Goal: Task Accomplishment & Management: Manage account settings

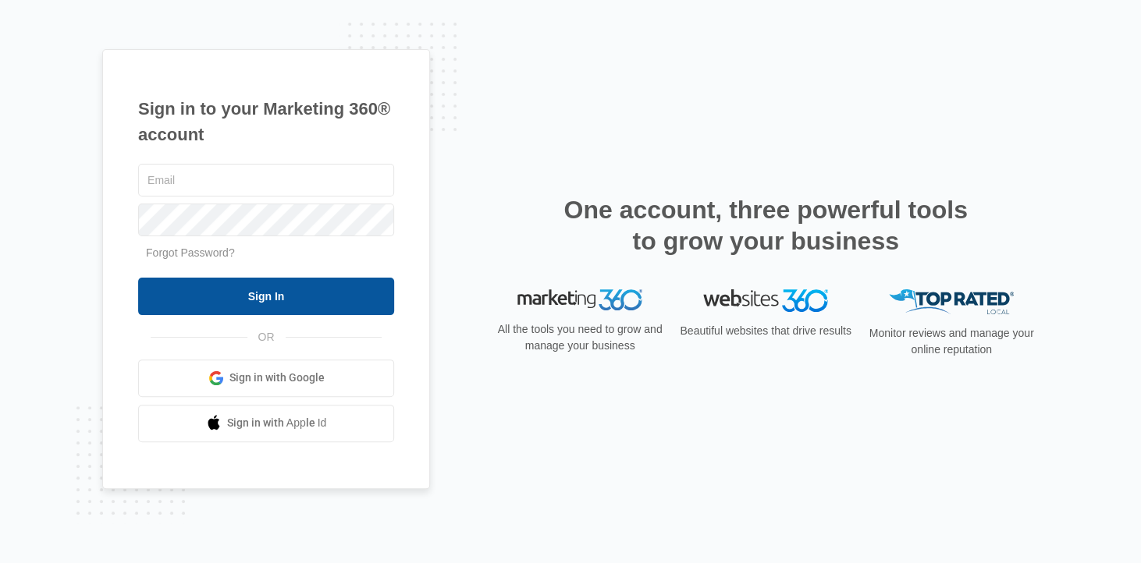
type input "wellhouse22807@gmail.com"
click at [272, 294] on input "Sign In" at bounding box center [266, 296] width 256 height 37
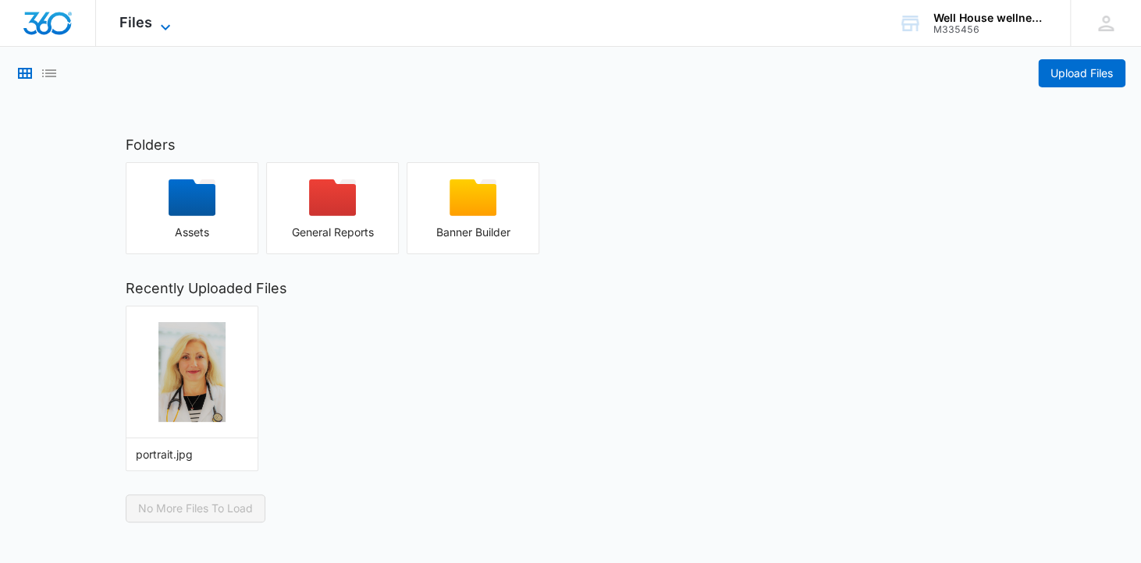
click at [136, 22] on span "Files" at bounding box center [135, 22] width 33 height 16
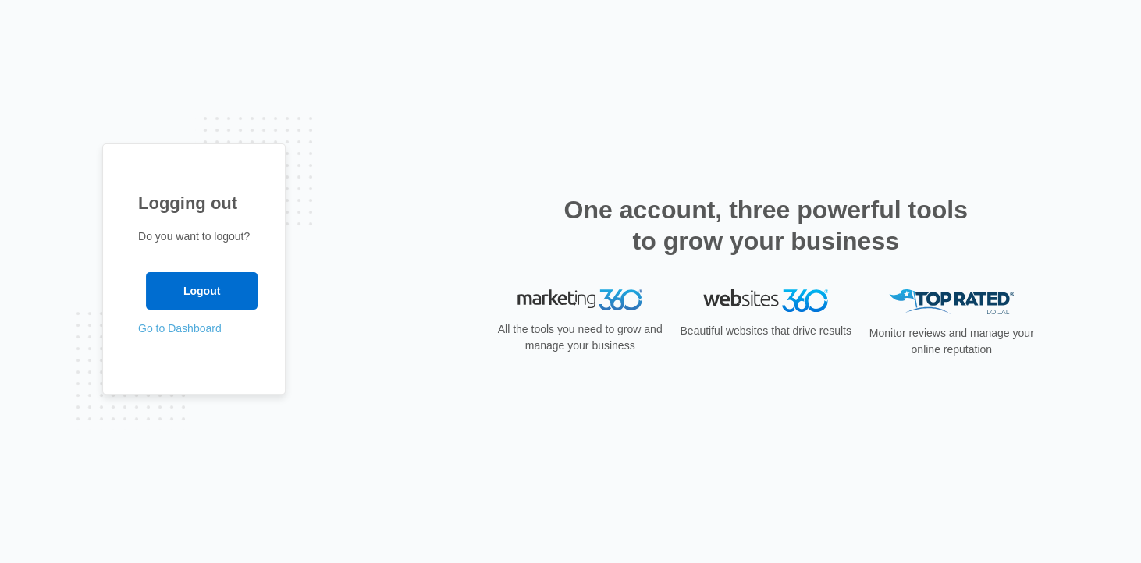
click at [186, 329] on link "Go to Dashboard" at bounding box center [179, 328] width 83 height 12
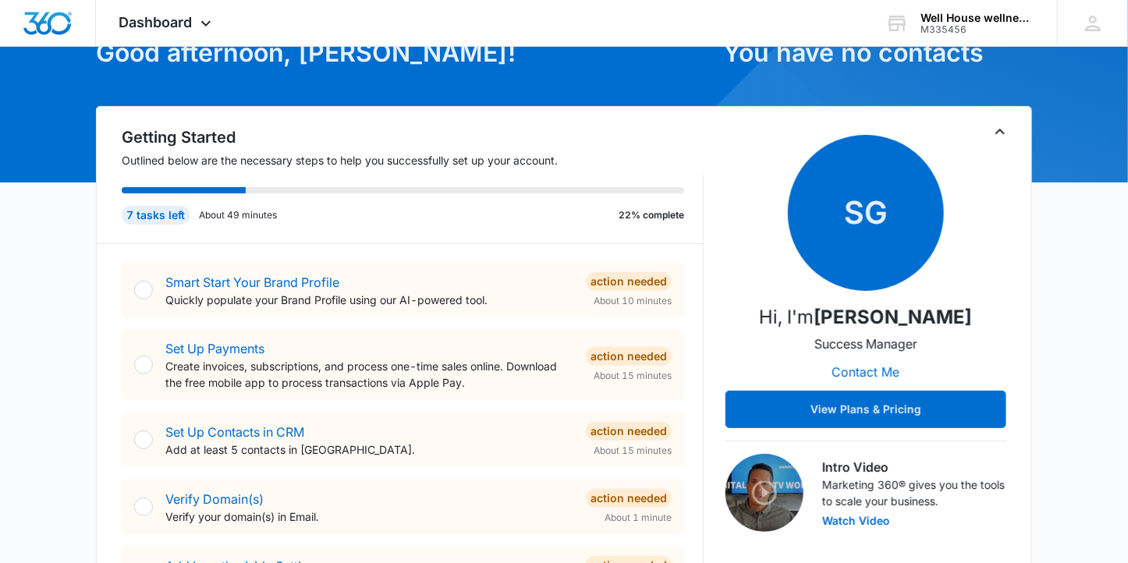
scroll to position [97, 0]
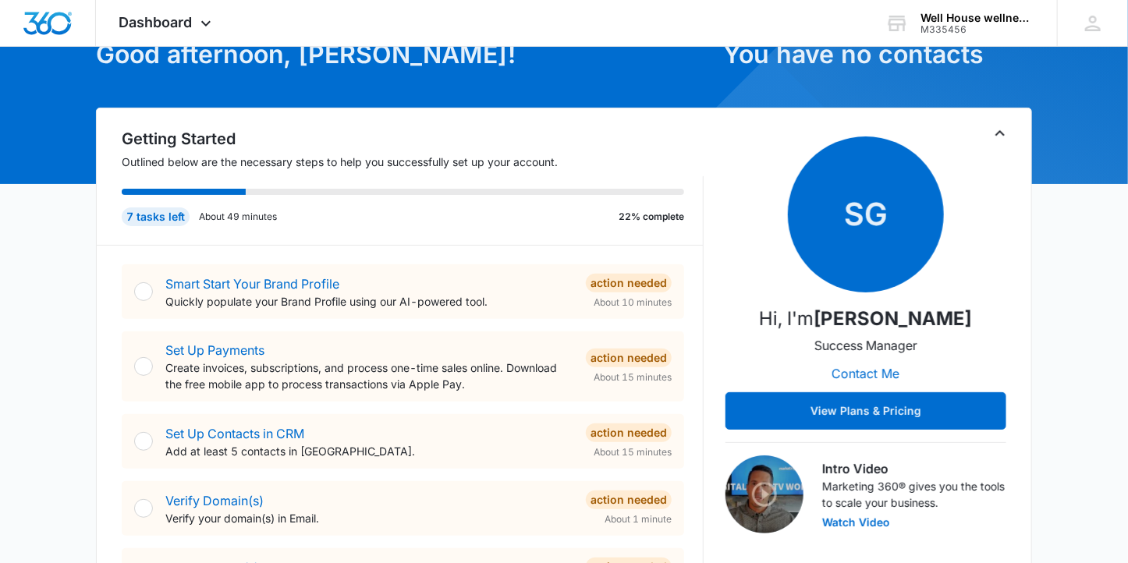
click at [144, 286] on div at bounding box center [143, 291] width 19 height 19
click at [295, 293] on p "Quickly populate your Brand Profile using our AI-powered tool." at bounding box center [369, 301] width 408 height 16
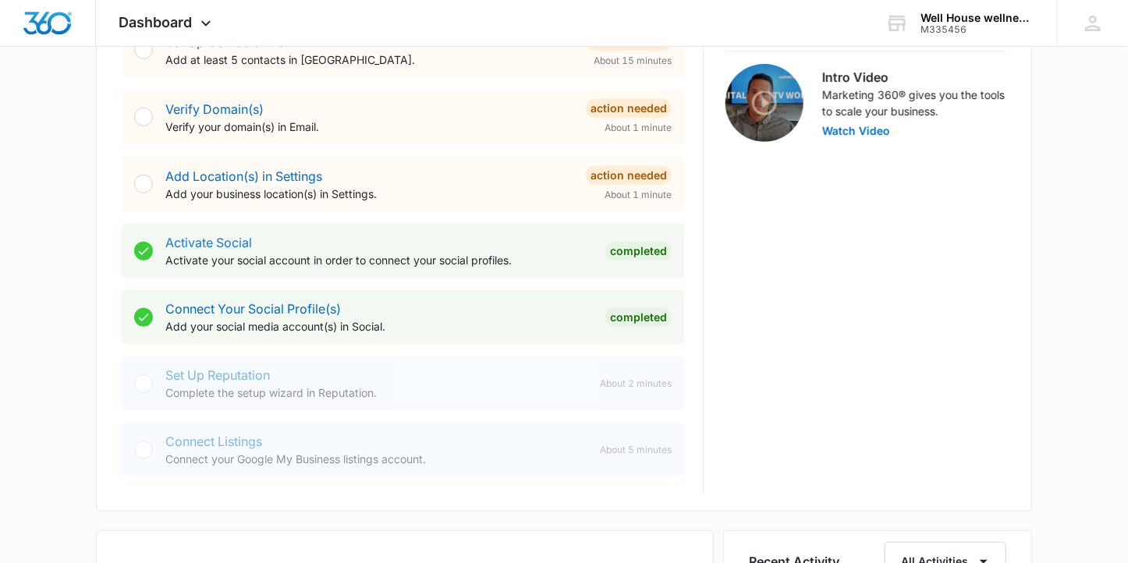
scroll to position [490, 0]
click at [211, 181] on link "Add Location(s) in Settings" at bounding box center [243, 175] width 157 height 16
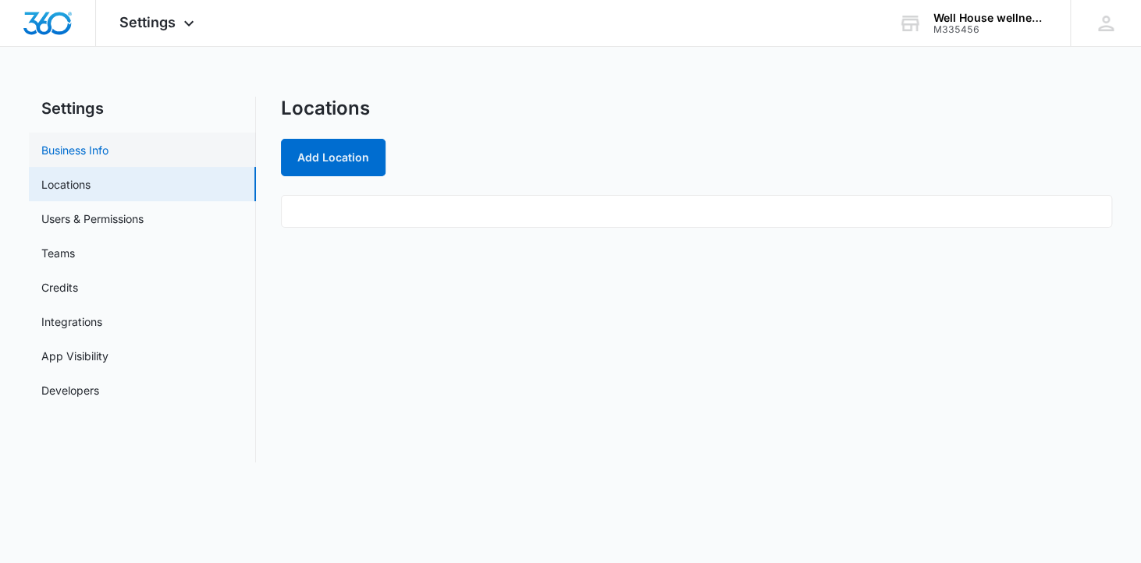
click at [70, 147] on link "Business Info" at bounding box center [74, 150] width 67 height 16
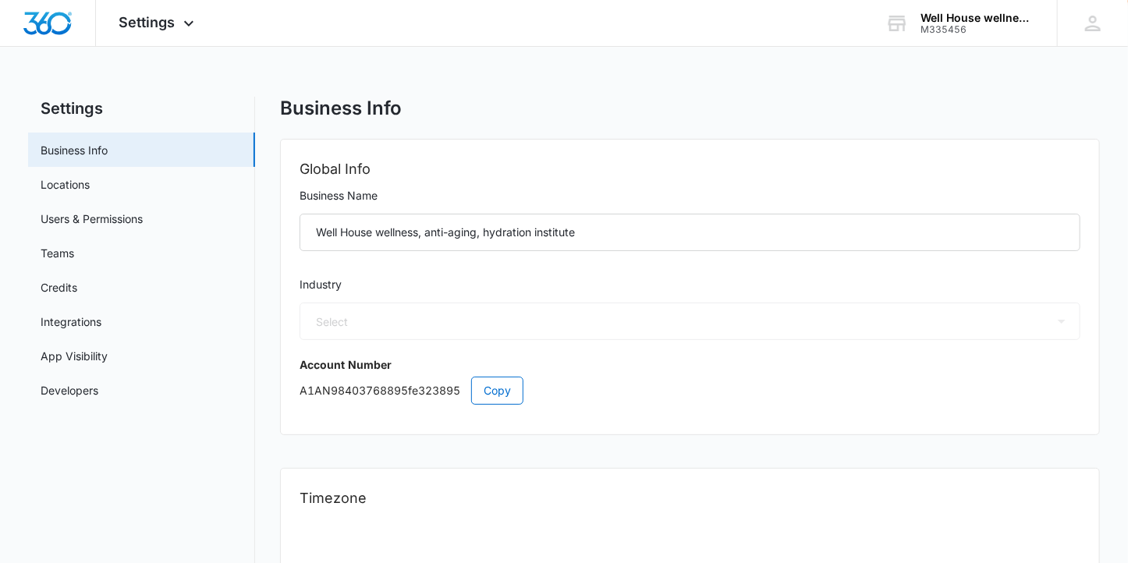
select select "14"
select select "US"
select select "America/New_York"
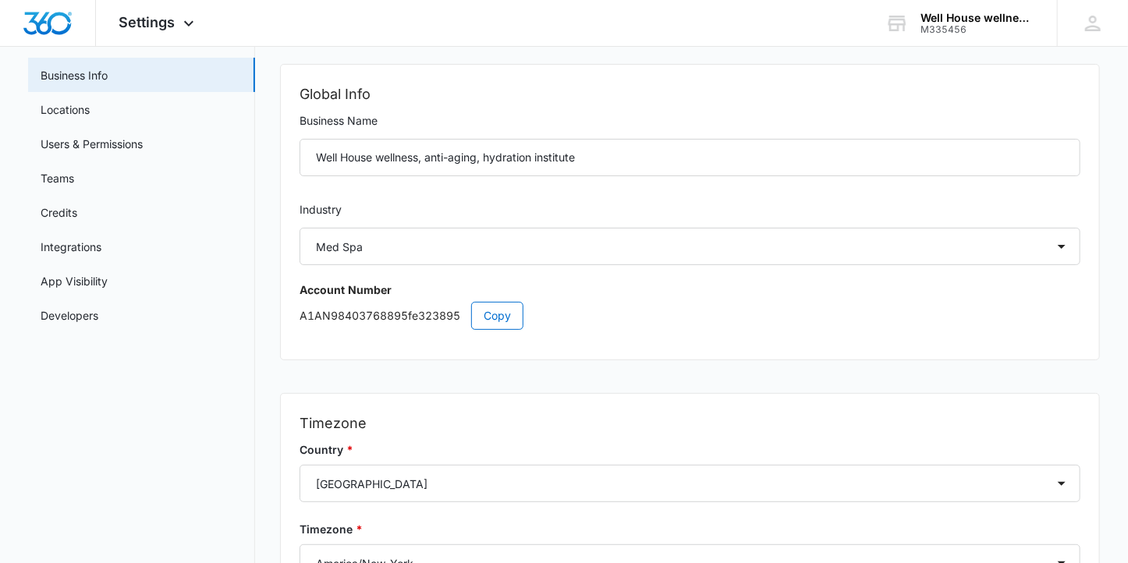
scroll to position [72, 0]
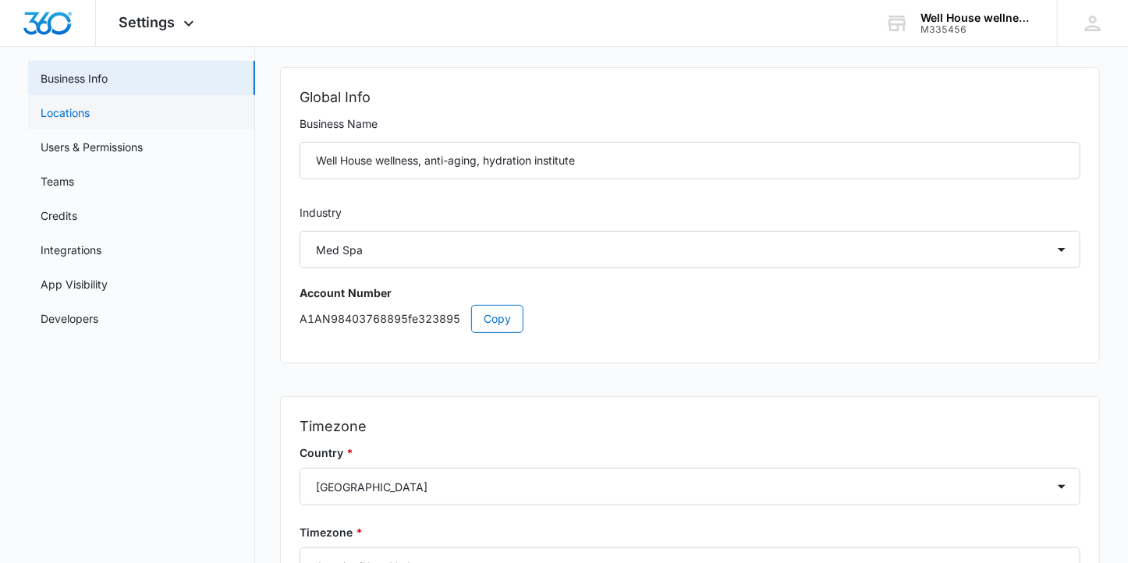
click at [71, 107] on link "Locations" at bounding box center [65, 113] width 49 height 16
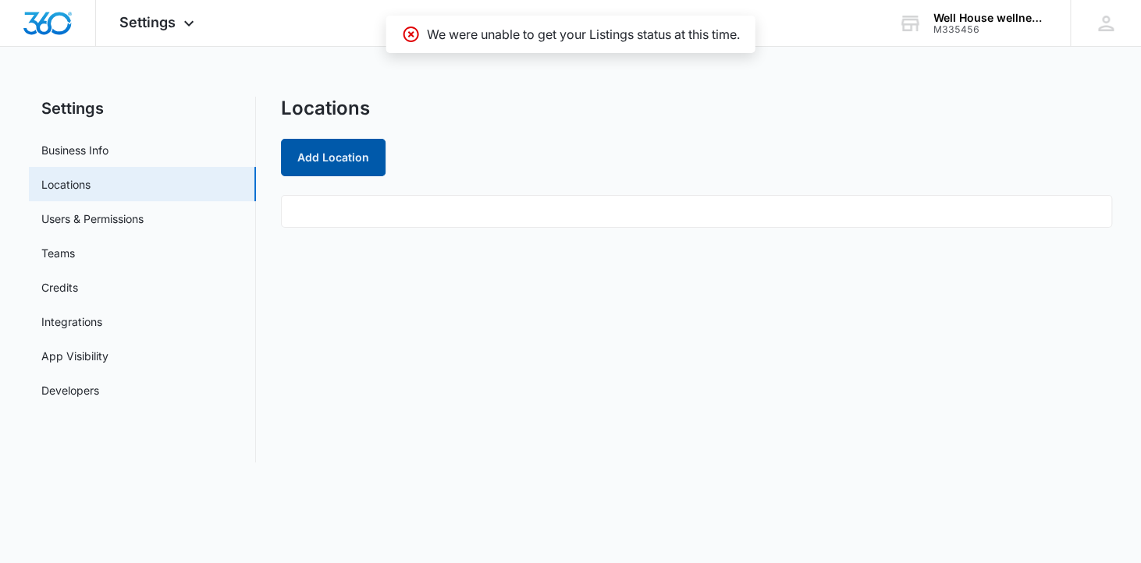
click at [338, 154] on button "Add Location" at bounding box center [333, 157] width 105 height 37
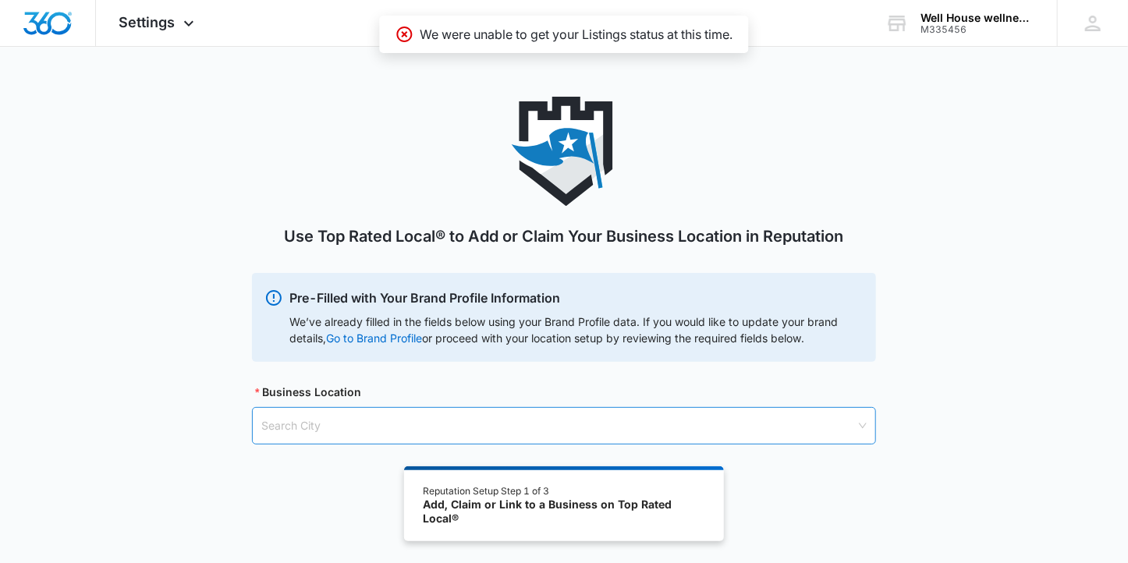
click at [321, 425] on input "search" at bounding box center [558, 426] width 595 height 36
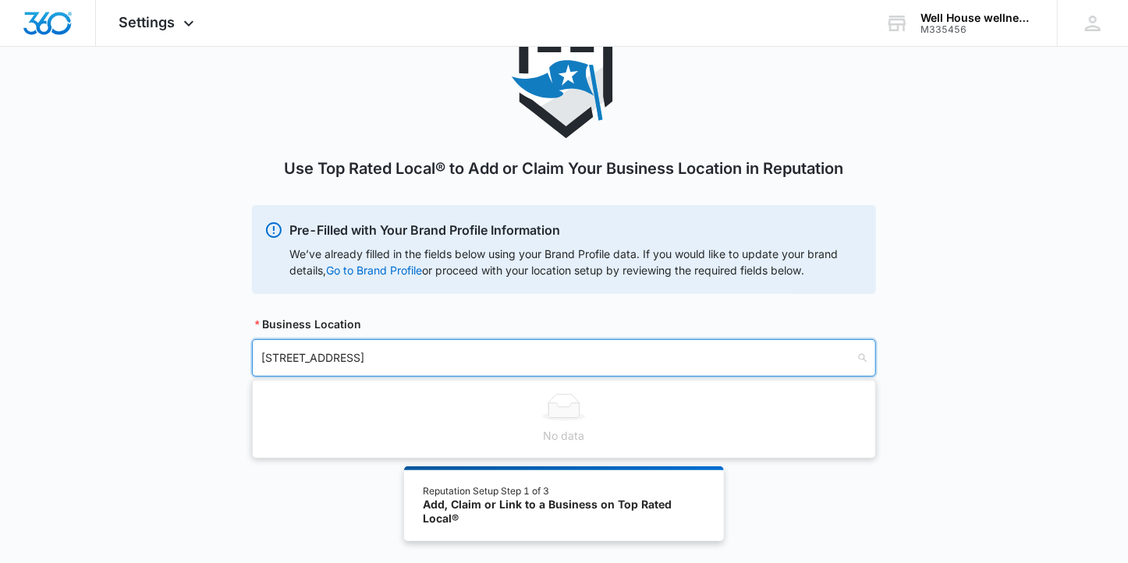
scroll to position [69, 0]
type input "161 Gateway Dr, Winchester, VA 2603"
click at [322, 359] on input "search" at bounding box center [558, 357] width 595 height 36
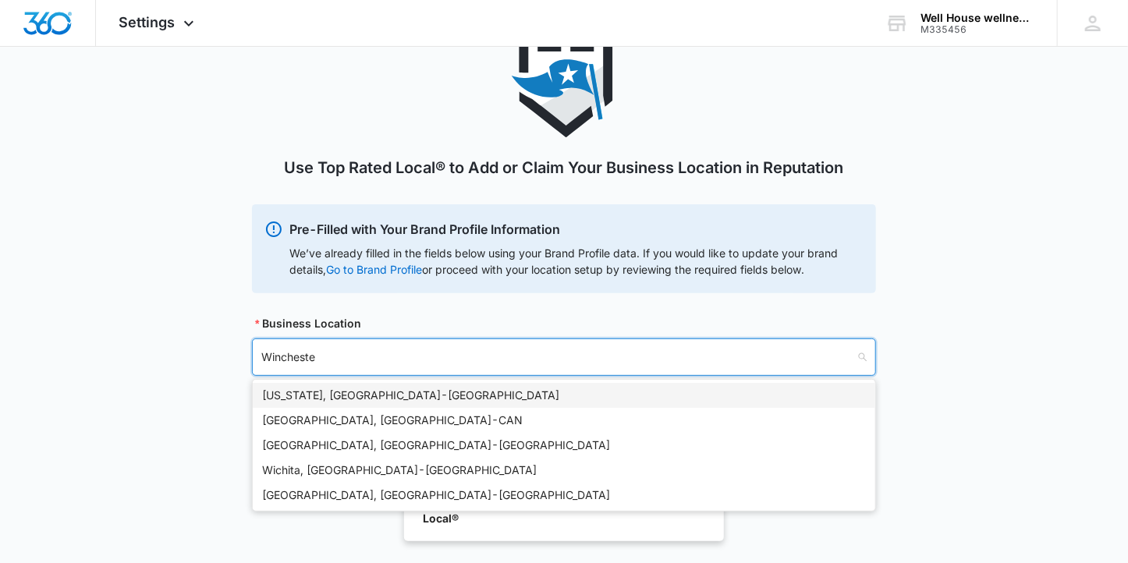
type input "Winchester"
click at [341, 394] on div "Winchester, VA - USA" at bounding box center [564, 395] width 604 height 17
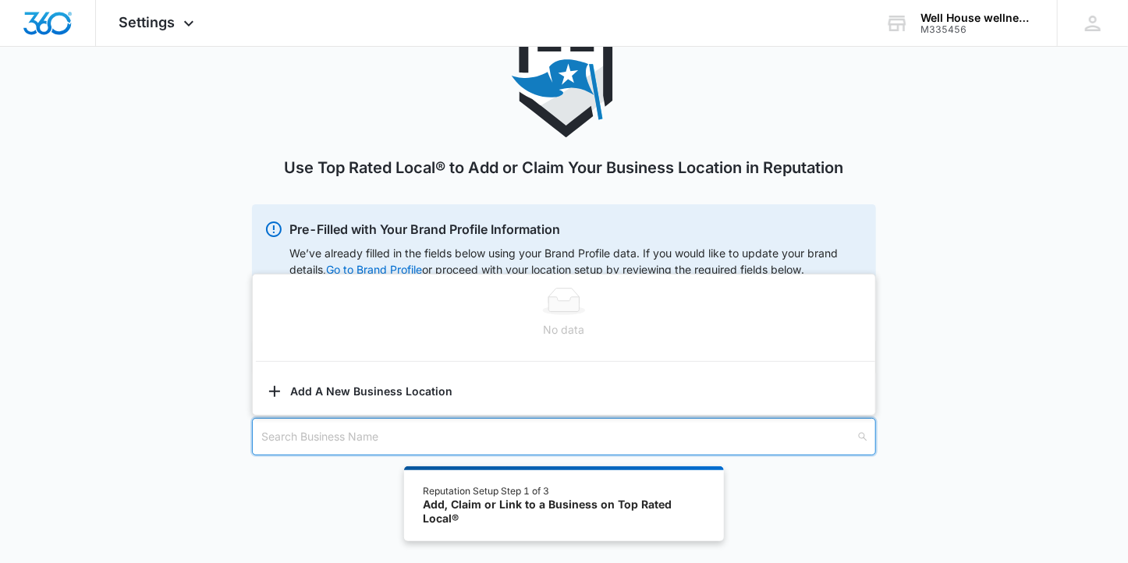
click at [303, 438] on input "search" at bounding box center [558, 437] width 595 height 36
type input "Well House"
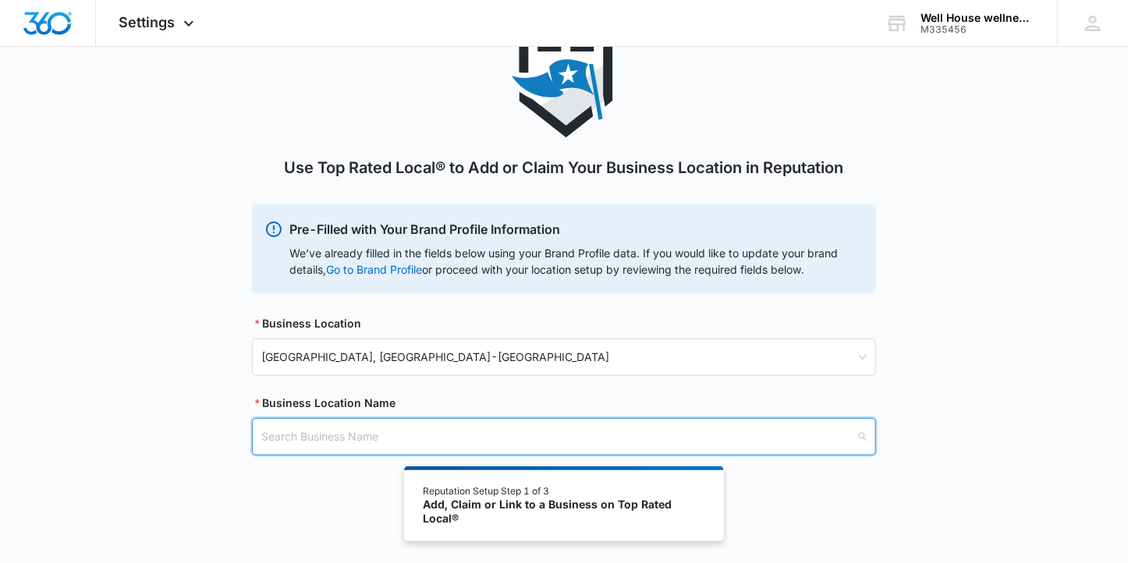
click at [303, 429] on input "search" at bounding box center [558, 437] width 595 height 36
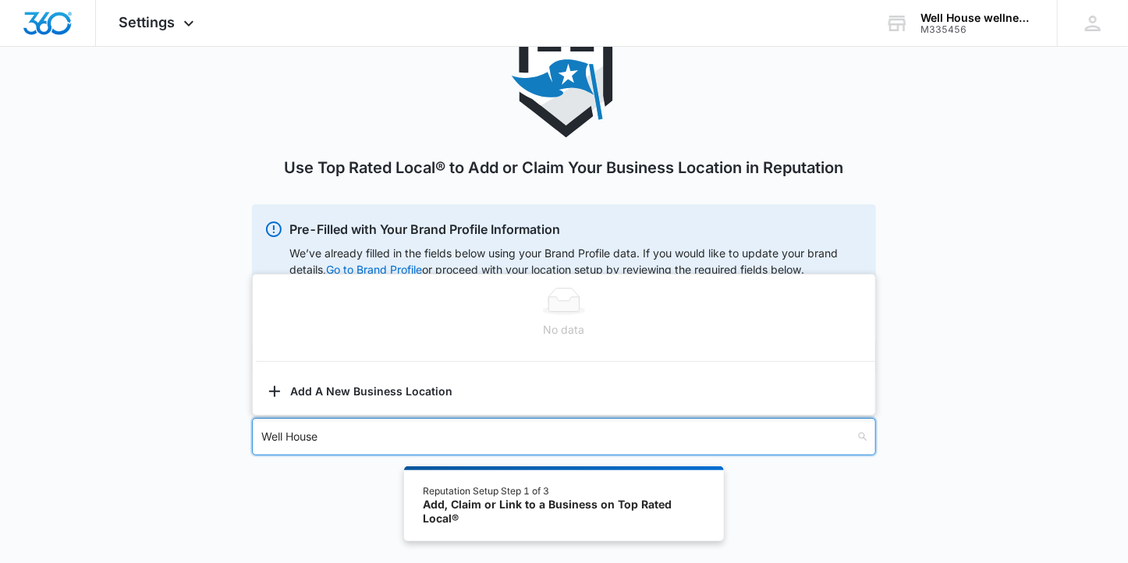
type input "Well House"
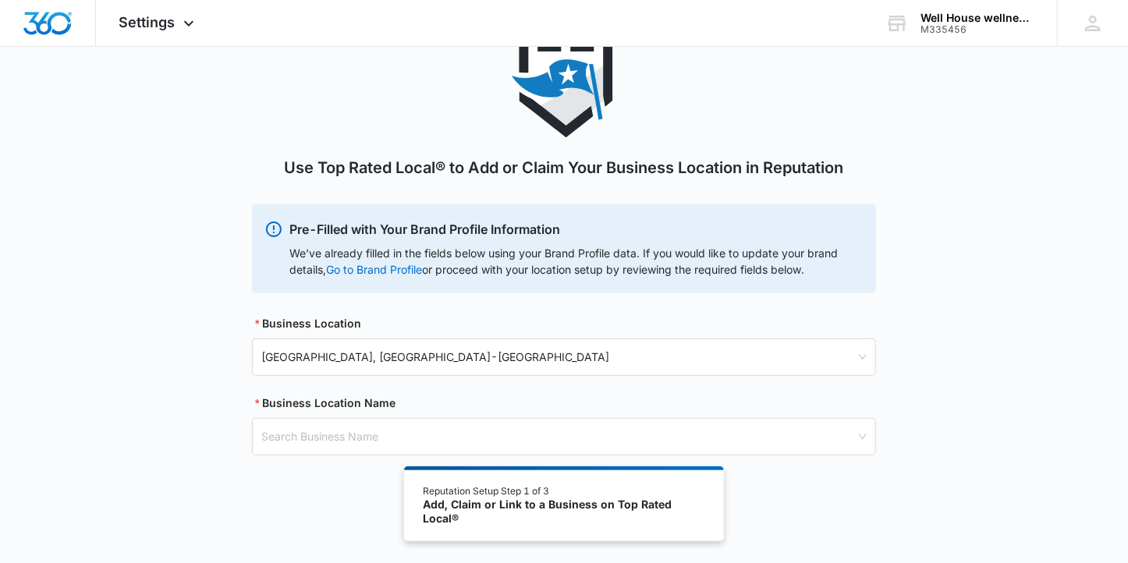
click at [209, 375] on div "Use Top Rated Local® to Add or Claim Your Business Location in Reputation Pre-F…" at bounding box center [564, 260] width 1128 height 465
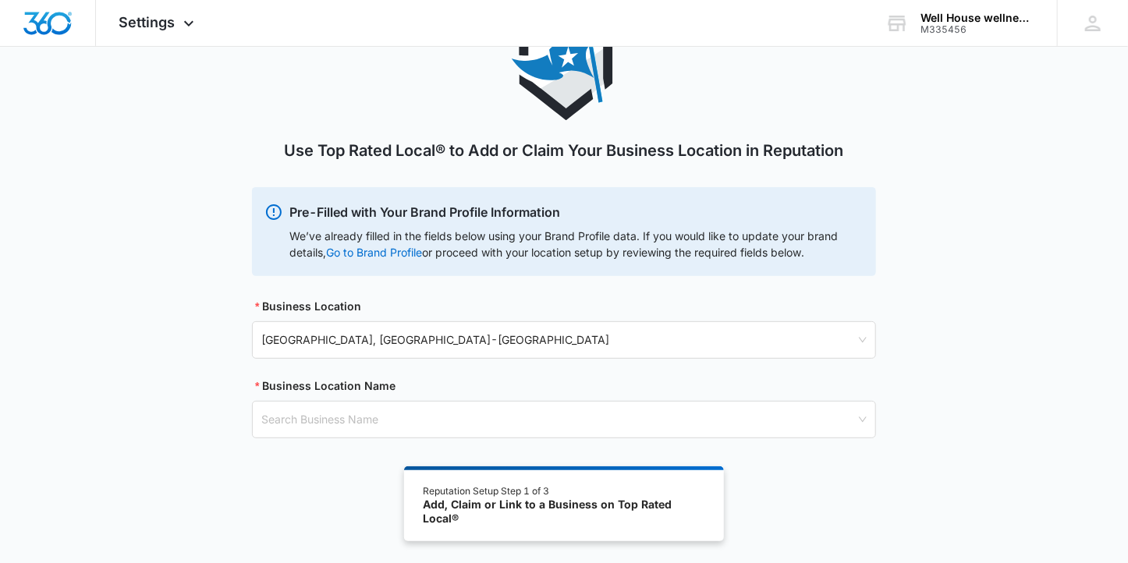
scroll to position [0, 0]
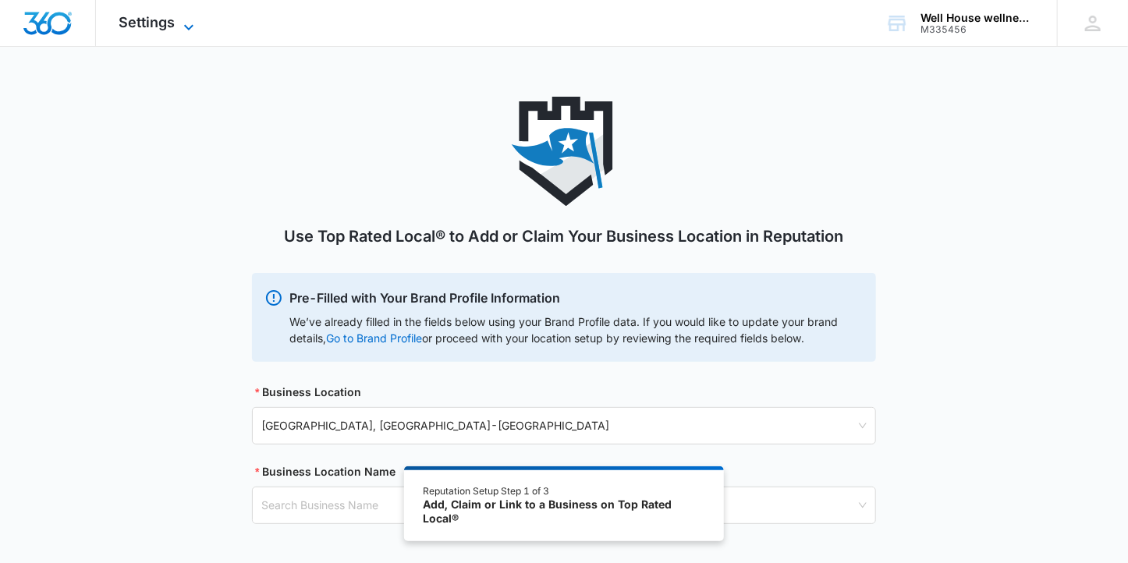
click at [165, 16] on span "Settings" at bounding box center [147, 22] width 56 height 16
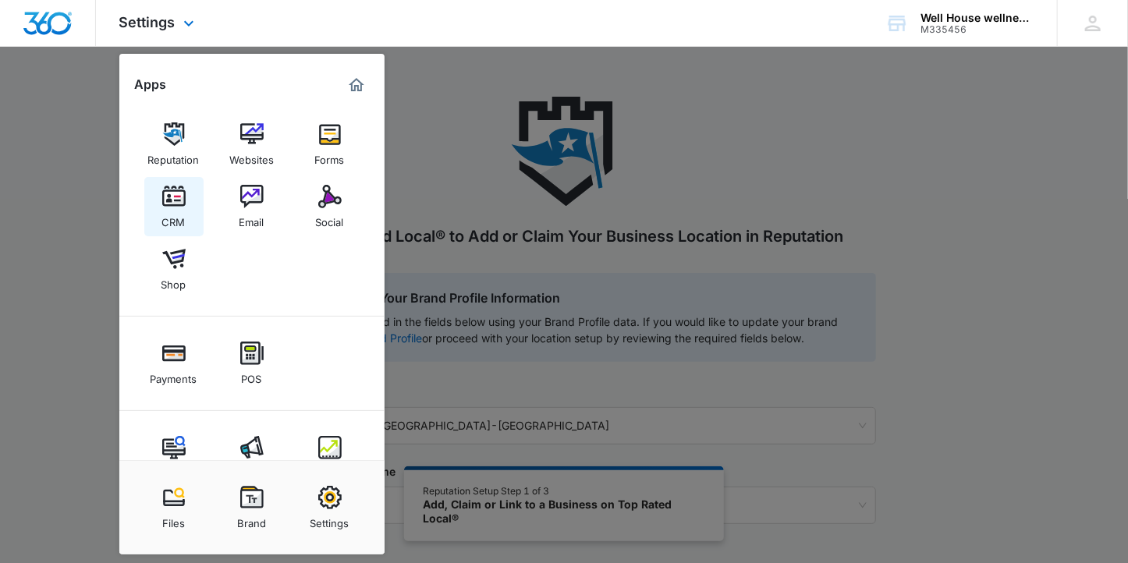
click at [176, 201] on img at bounding box center [173, 196] width 23 height 23
